Goal: Check status: Check status

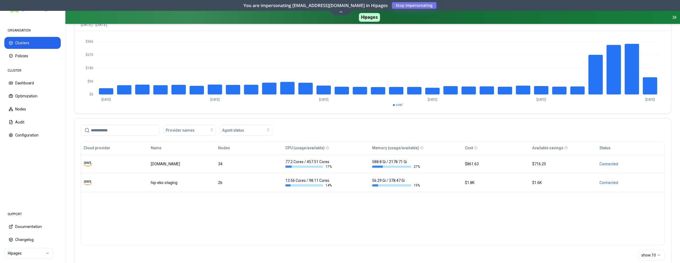
scroll to position [55, 0]
click at [30, 252] on html "ORGANISATION Clusters Policies CLUSTER Dashboard Optimization Nodes Audit Confi…" at bounding box center [340, 131] width 680 height 263
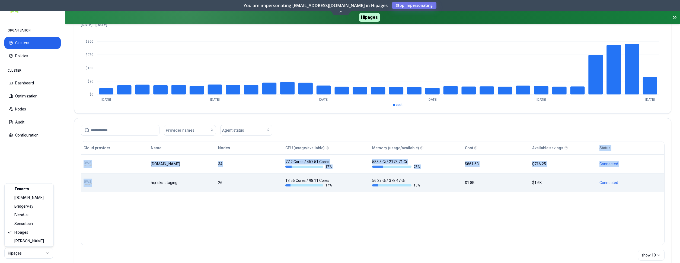
click at [161, 179] on html "ORGANISATION Clusters Policies CLUSTER Dashboard Optimization Nodes Audit Confi…" at bounding box center [340, 131] width 680 height 263
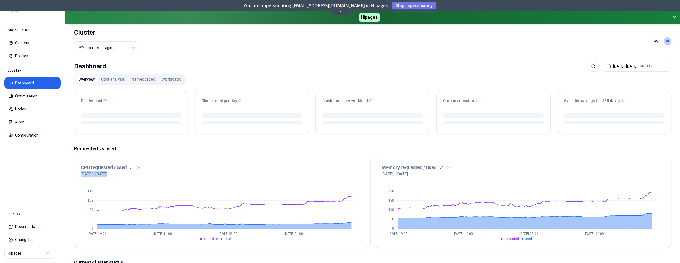
click at [422, 153] on div "Requested vs used CPU requested / used [DATE] - [DATE] 0 35 70 105 140 [DATE] 1…" at bounding box center [373, 196] width 598 height 103
click at [127, 52] on html "ORGANISATION Clusters Policies CLUSTER Dashboard Optimization Nodes Audit Confi…" at bounding box center [340, 131] width 680 height 263
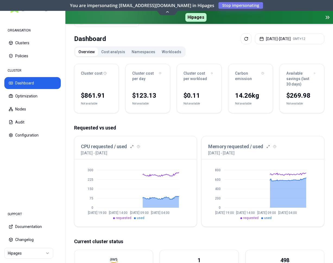
scroll to position [28, 0]
click at [298, 33] on button "[DATE] - [DATE] GMT+12" at bounding box center [289, 38] width 69 height 11
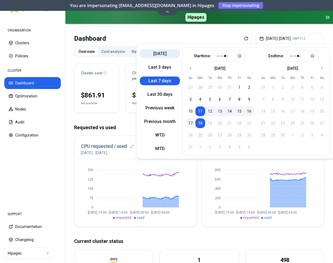
click at [161, 55] on button "[DATE]" at bounding box center [160, 53] width 40 height 9
type input "*****"
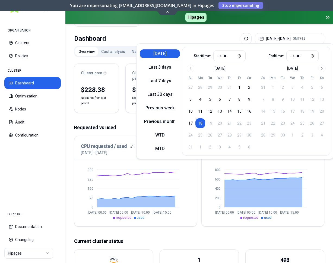
click at [194, 38] on div "Dashboard [DATE] - [DATE] GMT+12" at bounding box center [199, 38] width 250 height 11
